Goal: Information Seeking & Learning: Learn about a topic

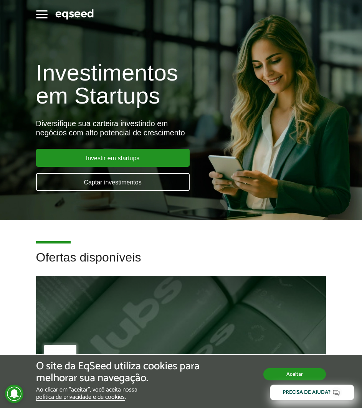
click at [271, 376] on button "Aceitar" at bounding box center [294, 374] width 62 height 12
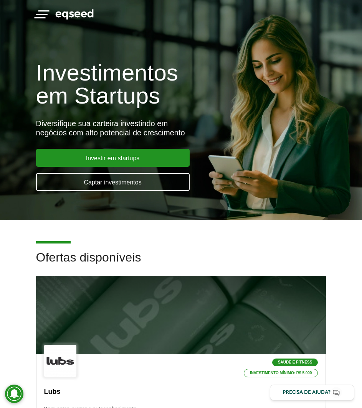
click at [42, 16] on button "Toggle navigation" at bounding box center [42, 13] width 12 height 13
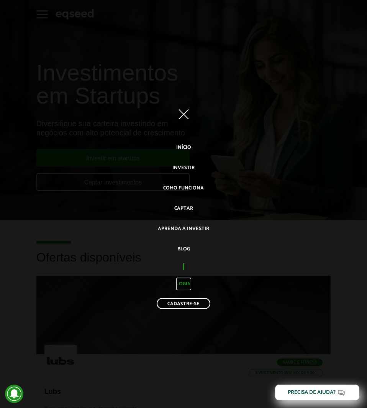
click at [186, 289] on link "Login" at bounding box center [183, 284] width 15 height 13
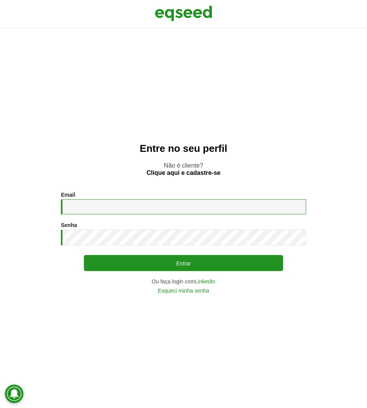
click at [165, 206] on input "Email *" at bounding box center [183, 206] width 245 height 15
click at [84, 255] on button "Entrar" at bounding box center [183, 263] width 199 height 16
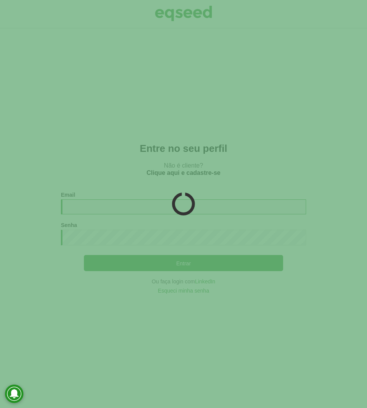
type input "**********"
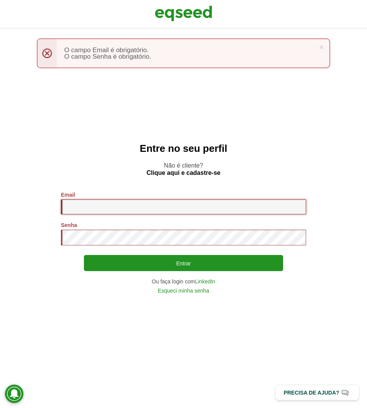
click at [189, 212] on input "Email *" at bounding box center [183, 206] width 245 height 15
type input "**********"
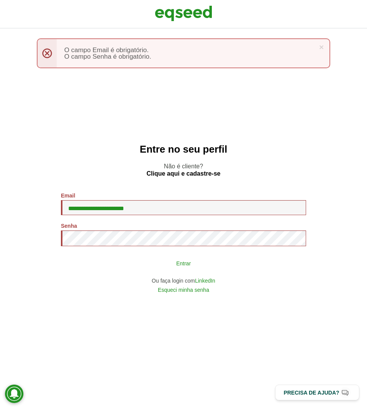
click at [164, 269] on button "Entrar" at bounding box center [183, 263] width 199 height 15
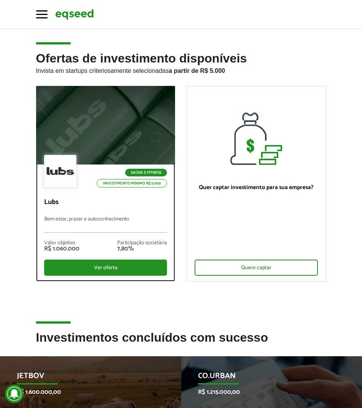
click at [128, 112] on div at bounding box center [105, 125] width 167 height 94
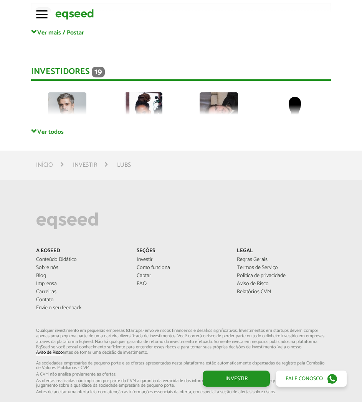
scroll to position [1764, 0]
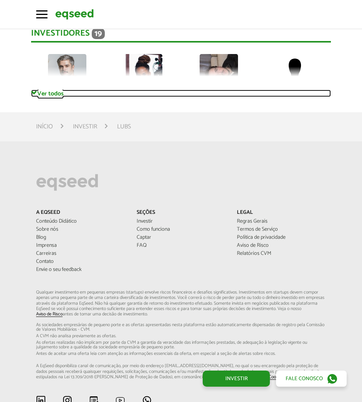
click at [42, 90] on link "Ver todos" at bounding box center [180, 93] width 299 height 7
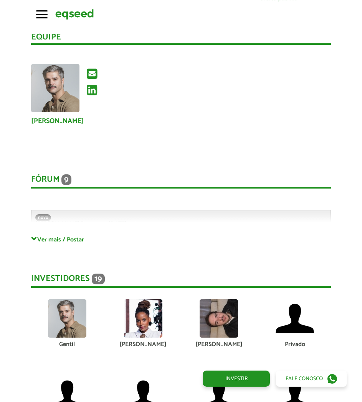
scroll to position [1534, 0]
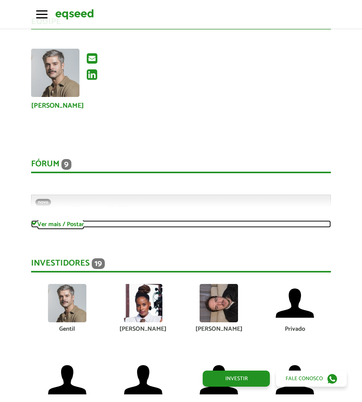
click at [43, 220] on link "Ver mais / Postar" at bounding box center [180, 223] width 299 height 7
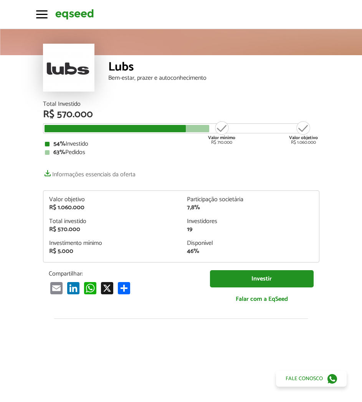
scroll to position [38, 0]
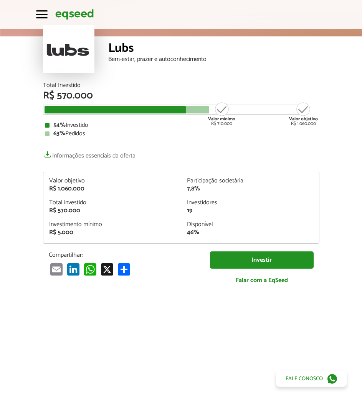
click at [152, 140] on div "Total Investido R$ 570.000 Valor mínimo R$ 710.000 Valor objetivo R$ 1.060.000 …" at bounding box center [181, 187] width 276 height 210
click at [208, 204] on div "Investidores" at bounding box center [250, 203] width 126 height 6
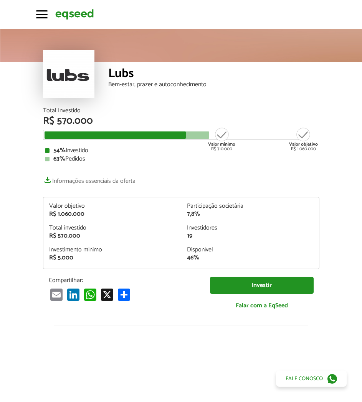
scroll to position [0, 0]
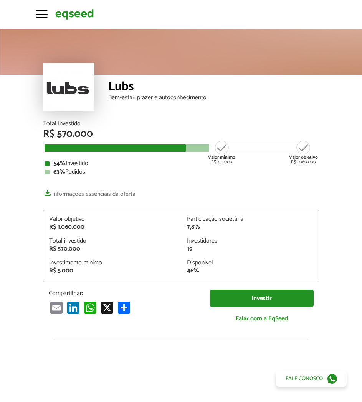
click at [314, 108] on div "Lubs Bem-estar, prazer e autoconhecimento" at bounding box center [213, 98] width 211 height 46
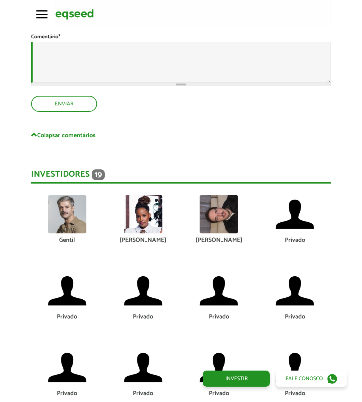
scroll to position [3182, 0]
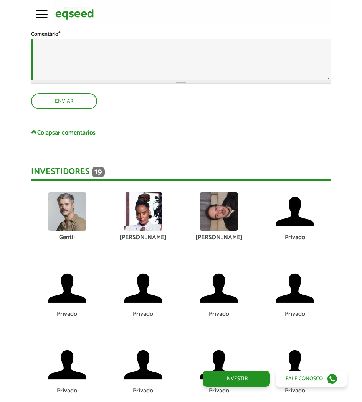
click at [140, 202] on img at bounding box center [143, 211] width 38 height 38
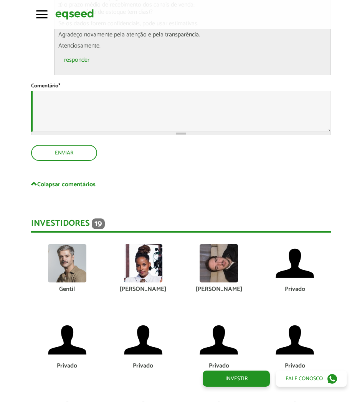
scroll to position [3144, 0]
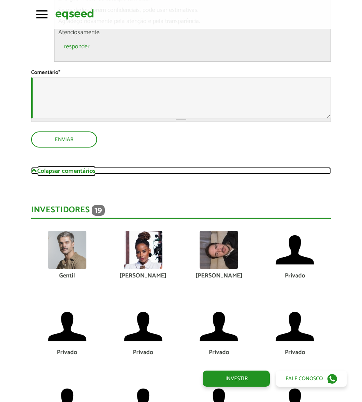
click at [172, 167] on link "Colapsar comentários" at bounding box center [180, 170] width 299 height 7
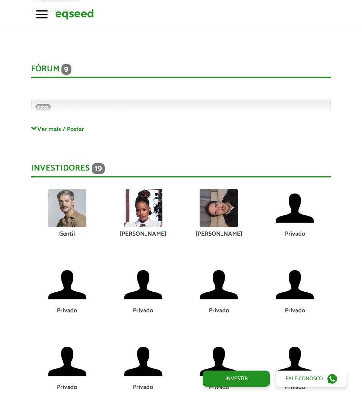
scroll to position [1725, 0]
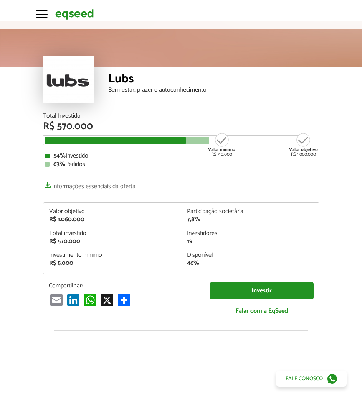
scroll to position [0, 0]
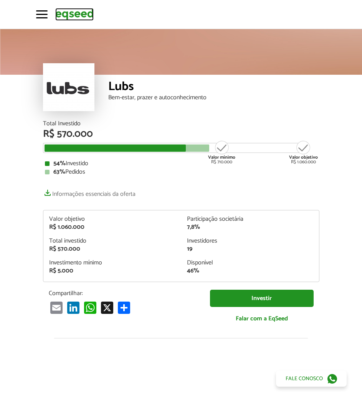
click at [79, 17] on img at bounding box center [74, 14] width 38 height 13
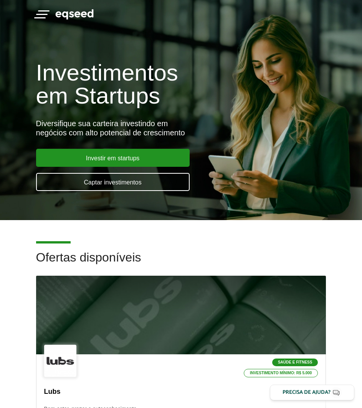
click at [43, 16] on button "Toggle navigation" at bounding box center [42, 13] width 12 height 13
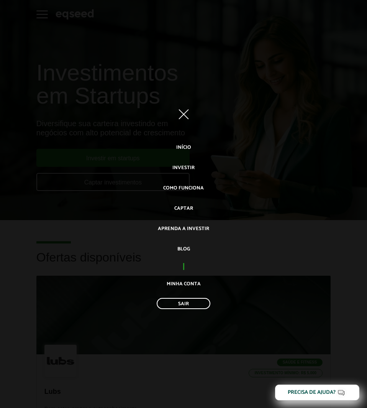
click at [185, 175] on ul "Início Investir Como funciona Captar Aprenda a investir Blog Minha conta Sair" at bounding box center [183, 227] width 367 height 172
click at [186, 169] on link "Investir" at bounding box center [184, 167] width 22 height 13
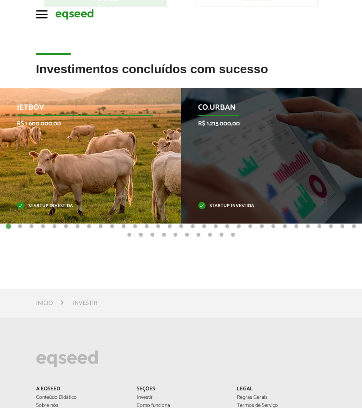
click at [35, 111] on p "JetBov" at bounding box center [85, 109] width 136 height 13
click at [62, 207] on p "Startup investida" at bounding box center [85, 206] width 136 height 4
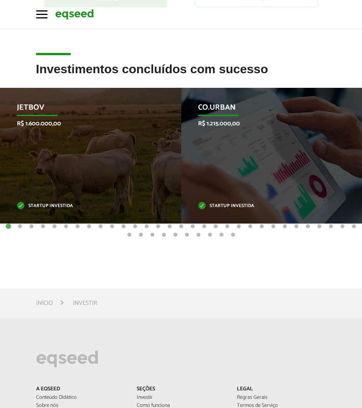
click at [20, 227] on button "2" at bounding box center [20, 227] width 8 height 8
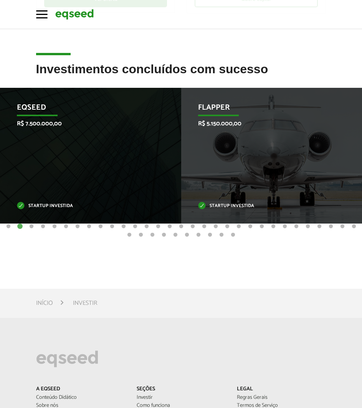
click at [29, 227] on button "3" at bounding box center [32, 227] width 8 height 8
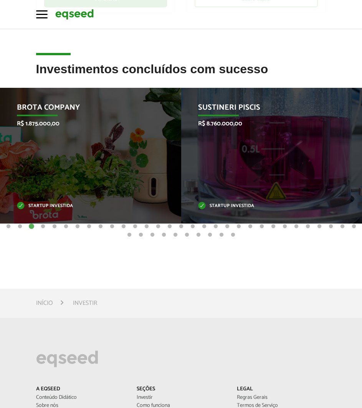
click at [41, 227] on button "4" at bounding box center [43, 227] width 8 height 8
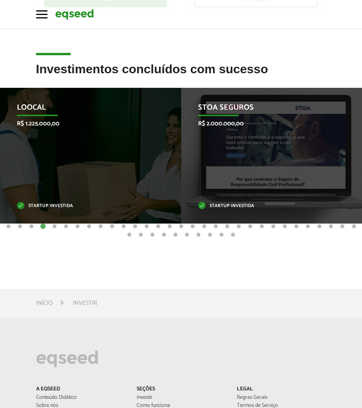
click at [53, 227] on button "5" at bounding box center [55, 227] width 8 height 8
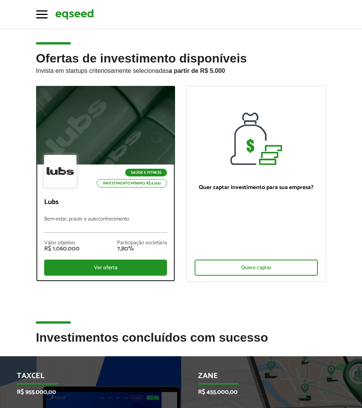
click at [126, 155] on div "Saúde e Fitness Investimento mínimo: R$ 5.000" at bounding box center [105, 172] width 123 height 34
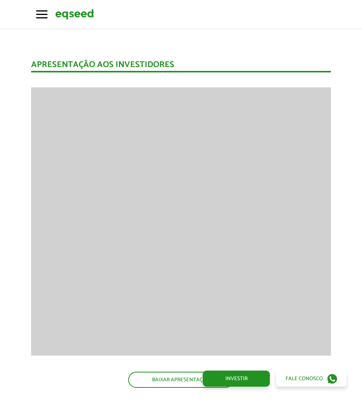
scroll to position [498, 0]
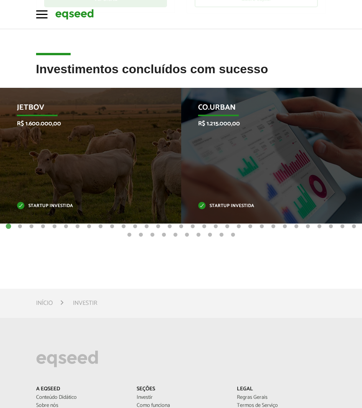
click at [19, 224] on button "2" at bounding box center [20, 227] width 8 height 8
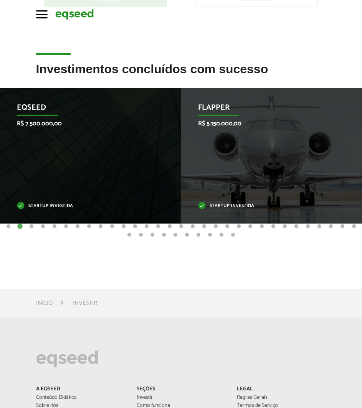
click at [28, 225] on button "3" at bounding box center [32, 227] width 8 height 8
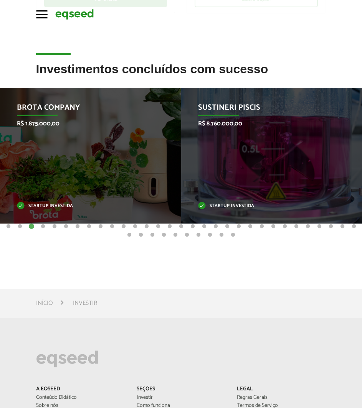
click at [41, 226] on button "4" at bounding box center [43, 227] width 8 height 8
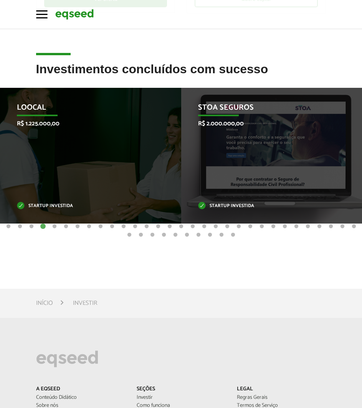
click at [51, 227] on button "5" at bounding box center [55, 227] width 8 height 8
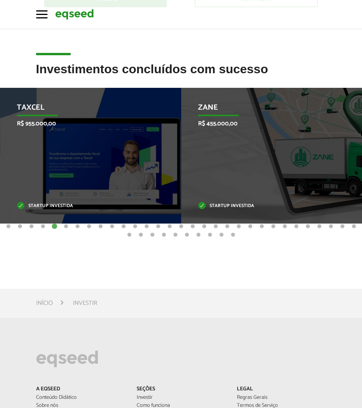
click at [8, 227] on button "1" at bounding box center [9, 227] width 8 height 8
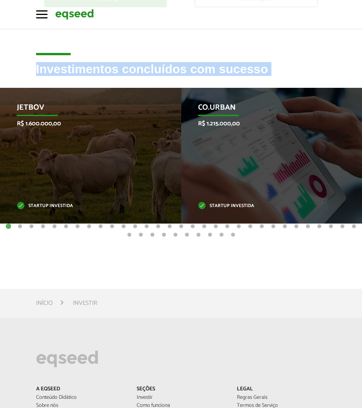
drag, startPoint x: 31, startPoint y: 70, endPoint x: 164, endPoint y: 255, distance: 227.6
click at [168, 250] on article "Investimentos concluídos com sucesso 1" at bounding box center [181, 167] width 362 height 210
click at [148, 266] on article "Investimentos concluídos com sucesso 1" at bounding box center [181, 167] width 362 height 210
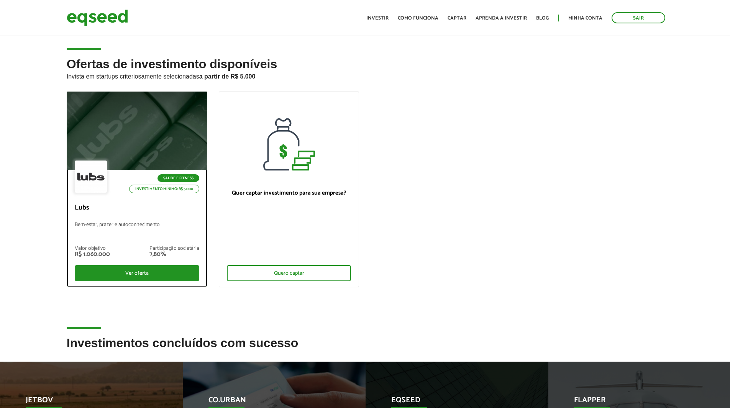
click at [179, 135] on div at bounding box center [137, 131] width 169 height 94
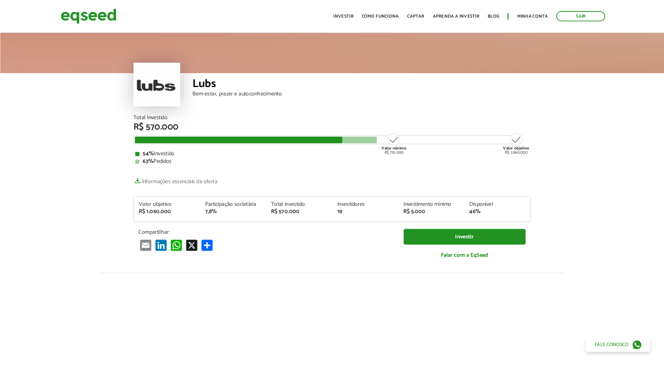
scroll to position [1073, 0]
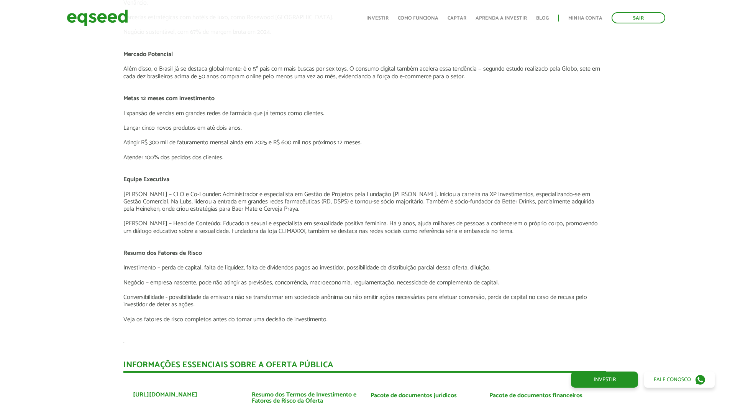
click at [271, 199] on p "[PERSON_NAME] – CEO e Co-Founder: Administrador e especialista em Gestão de Pro…" at bounding box center [364, 202] width 483 height 22
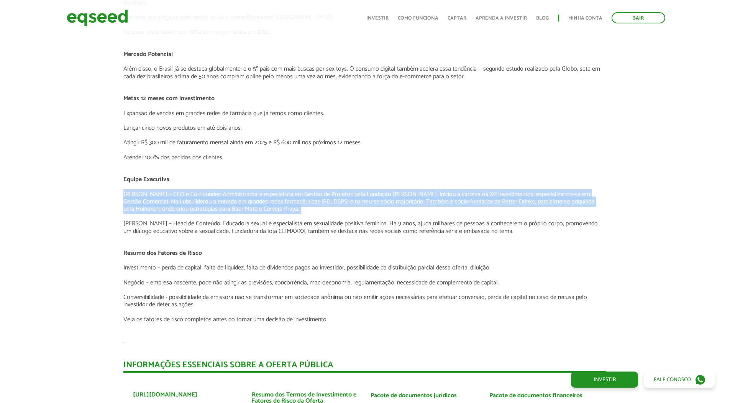
click at [271, 199] on p "[PERSON_NAME] – CEO e Co-Founder: Administrador e especialista em Gestão de Pro…" at bounding box center [364, 202] width 483 height 22
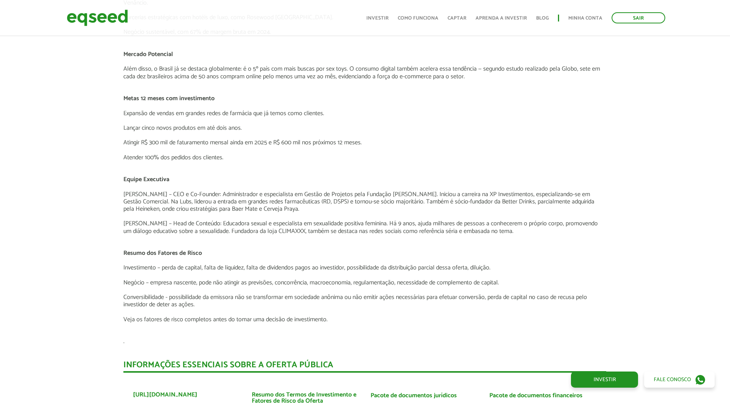
click at [387, 220] on p "[PERSON_NAME] – Head de Conteúdo: Educadora sexual e especialista em sexualidad…" at bounding box center [364, 227] width 483 height 15
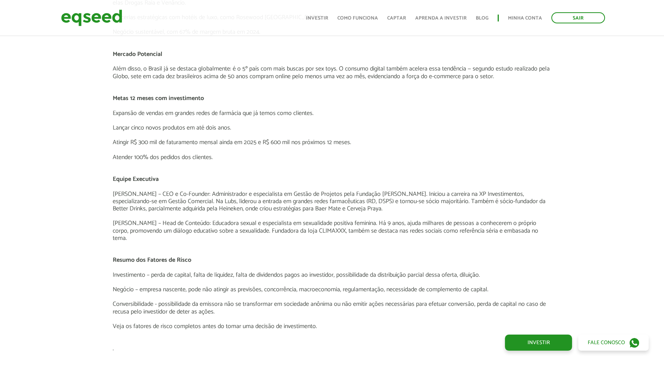
click at [321, 212] on p "[PERSON_NAME] – CEO e Co-Founder: Administrador e especialista em Gestão de Pro…" at bounding box center [332, 202] width 439 height 22
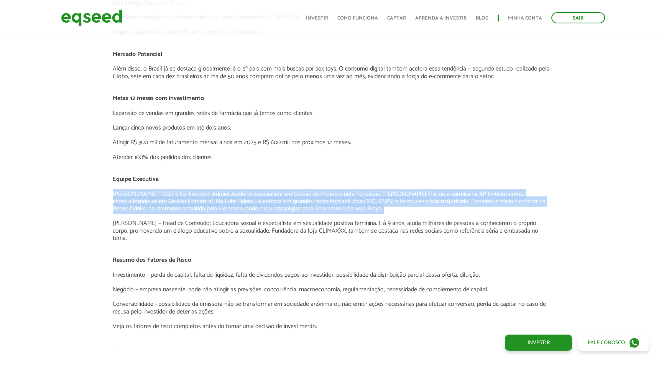
click at [321, 212] on p "[PERSON_NAME] – CEO e Co-Founder: Administrador e especialista em Gestão de Pro…" at bounding box center [332, 202] width 439 height 22
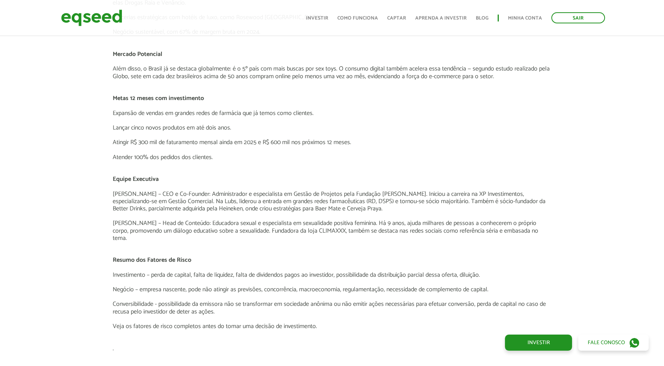
click at [381, 215] on p at bounding box center [332, 215] width 439 height 7
click at [397, 209] on p "[PERSON_NAME] – CEO e Co-Founder: Administrador e especialista em Gestão de Pro…" at bounding box center [332, 202] width 439 height 22
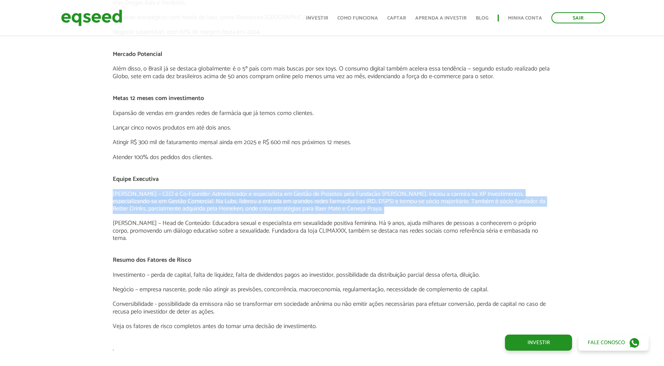
click at [397, 209] on p "[PERSON_NAME] – CEO e Co-Founder: Administrador e especialista em Gestão de Pro…" at bounding box center [332, 202] width 439 height 22
click at [135, 199] on p "[PERSON_NAME] – CEO e Co-Founder: Administrador e especialista em Gestão de Pro…" at bounding box center [332, 202] width 439 height 22
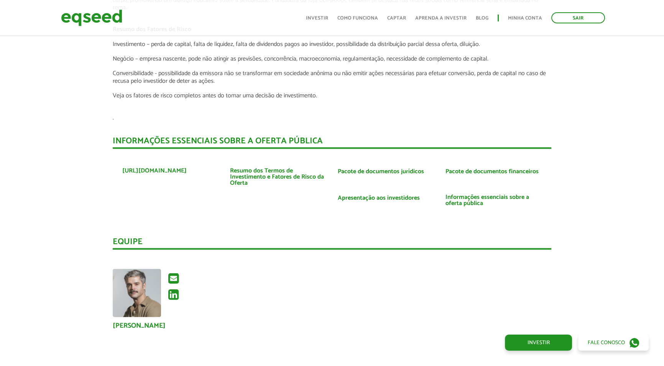
scroll to position [1317, 0]
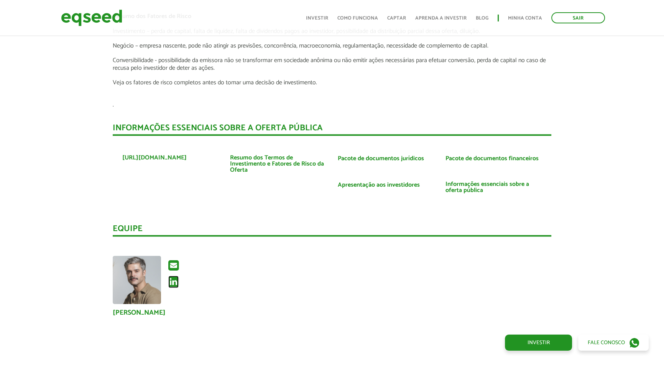
click at [174, 276] on icon at bounding box center [173, 282] width 10 height 12
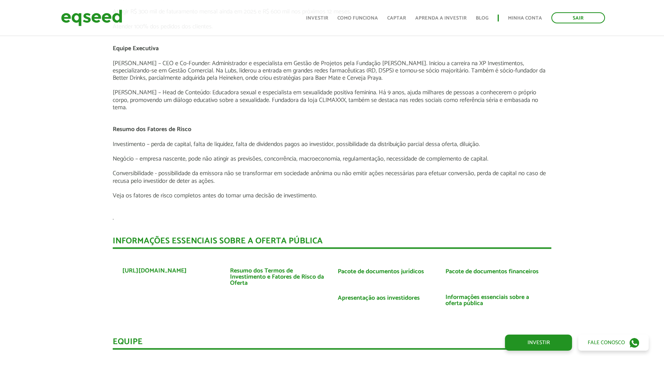
scroll to position [1178, 0]
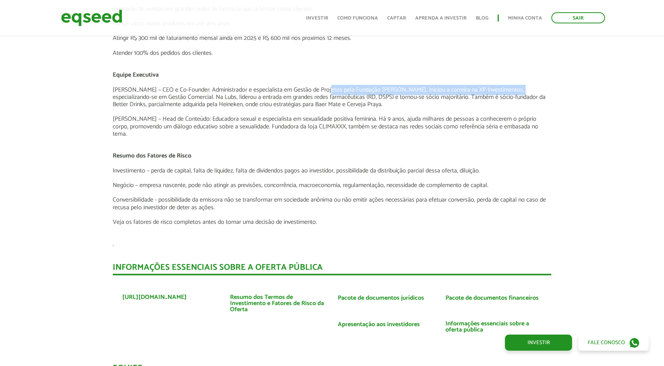
drag, startPoint x: 322, startPoint y: 88, endPoint x: 524, endPoint y: 90, distance: 202.1
click at [524, 90] on p "[PERSON_NAME] – CEO e Co-Founder: Administrador e especialista em Gestão de Pro…" at bounding box center [332, 97] width 439 height 22
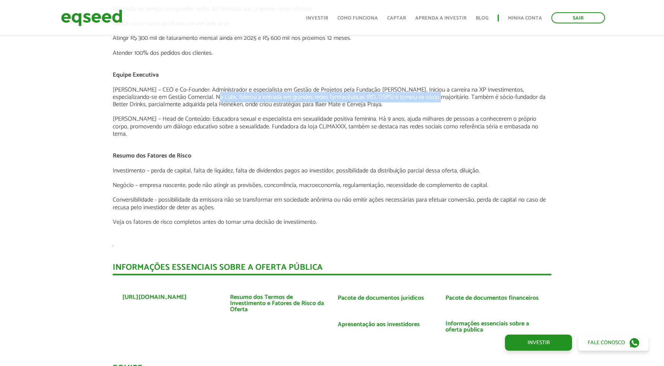
drag, startPoint x: 218, startPoint y: 94, endPoint x: 437, endPoint y: 98, distance: 219.3
click at [437, 98] on p "[PERSON_NAME] – CEO e Co-Founder: Administrador e especialista em Gestão de Pro…" at bounding box center [332, 97] width 439 height 22
drag, startPoint x: 470, startPoint y: 97, endPoint x: 555, endPoint y: 102, distance: 85.3
click at [555, 102] on div "Apresentação aos investidores BAIXAR APRESENTAÇÃO [GEOGRAPHIC_DATA] O Negócio A…" at bounding box center [332, 36] width 450 height 1274
click at [224, 110] on p at bounding box center [332, 111] width 439 height 7
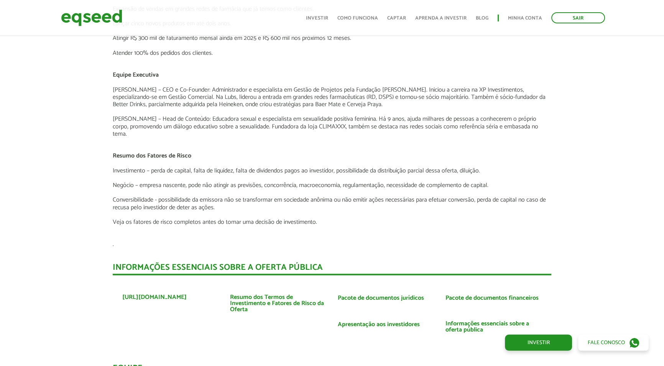
click at [224, 110] on p at bounding box center [332, 111] width 439 height 7
click at [477, 99] on p "[PERSON_NAME] – CEO e Co-Founder: Administrador e especialista em Gestão de Pro…" at bounding box center [332, 97] width 439 height 22
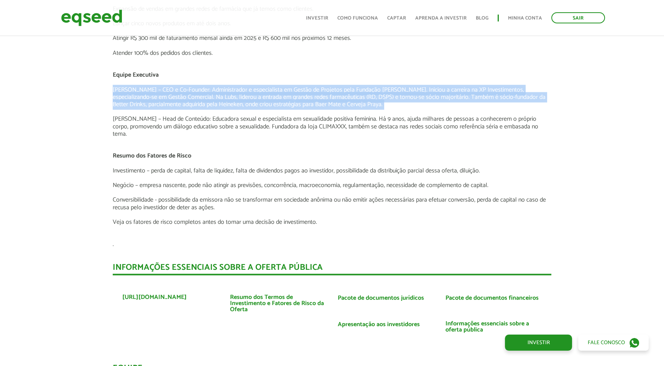
click at [477, 99] on p "[PERSON_NAME] – CEO e Co-Founder: Administrador e especialista em Gestão de Pro…" at bounding box center [332, 97] width 439 height 22
click at [459, 99] on p "[PERSON_NAME] – CEO e Co-Founder: Administrador e especialista em Gestão de Pro…" at bounding box center [332, 97] width 439 height 22
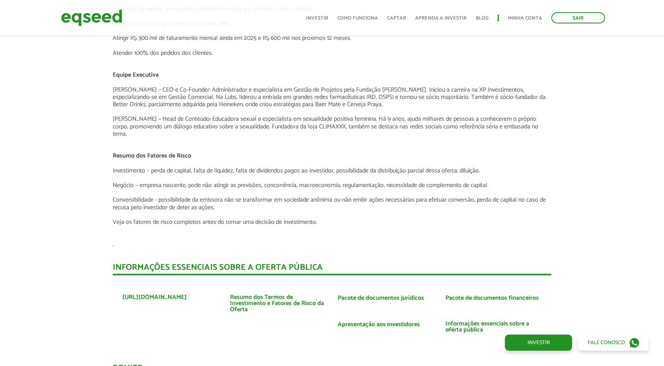
drag, startPoint x: 464, startPoint y: 103, endPoint x: 470, endPoint y: 94, distance: 10.7
click at [470, 94] on p "[PERSON_NAME] – CEO e Co-Founder: Administrador e especialista em Gestão de Pro…" at bounding box center [332, 97] width 439 height 22
